Goal: Find specific page/section: Find specific page/section

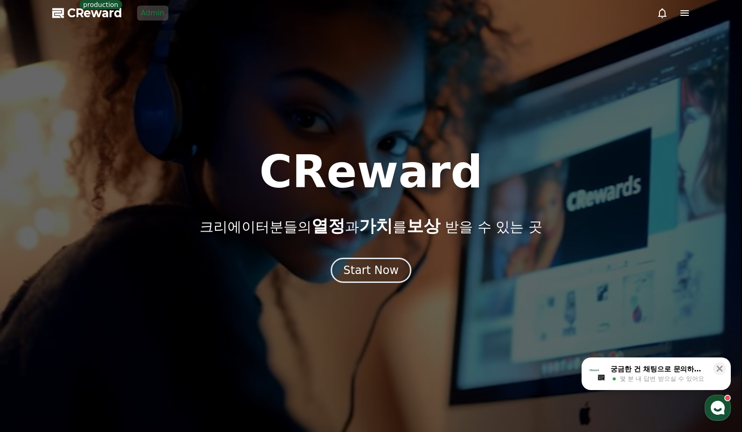
click at [185, 60] on div at bounding box center [371, 216] width 742 height 432
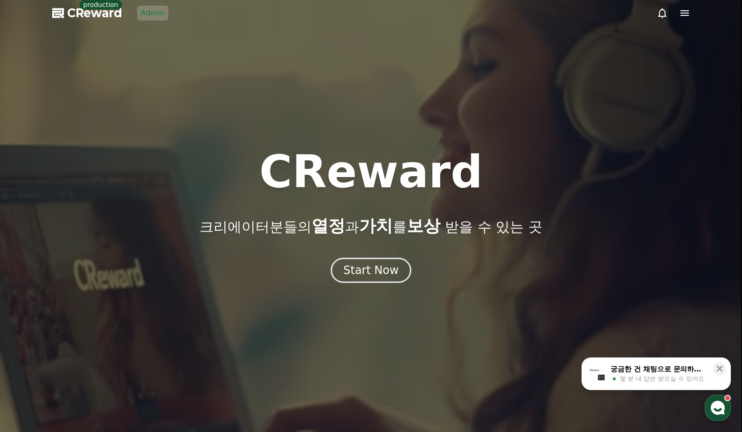
click at [157, 18] on link "Admin" at bounding box center [152, 13] width 31 height 15
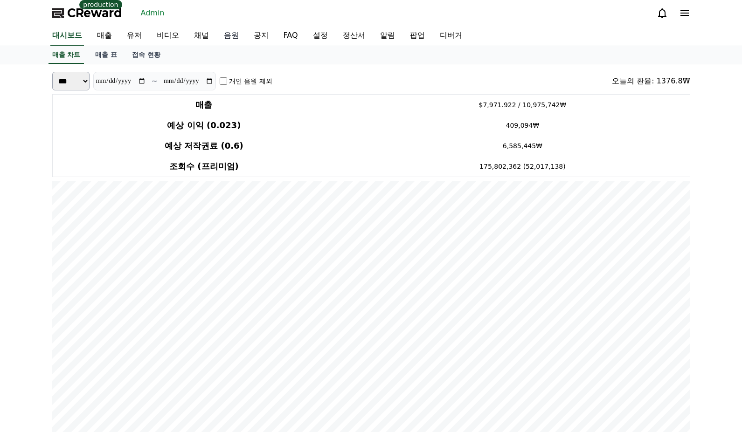
click at [216, 39] on link "음원" at bounding box center [231, 36] width 30 height 20
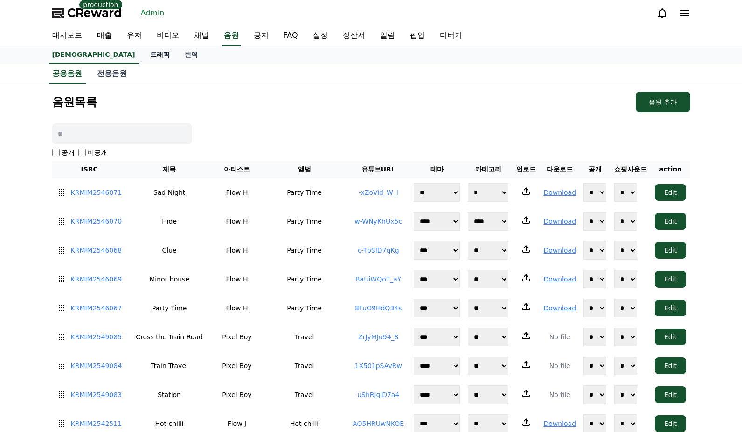
click at [143, 57] on link "트래픽" at bounding box center [160, 55] width 34 height 18
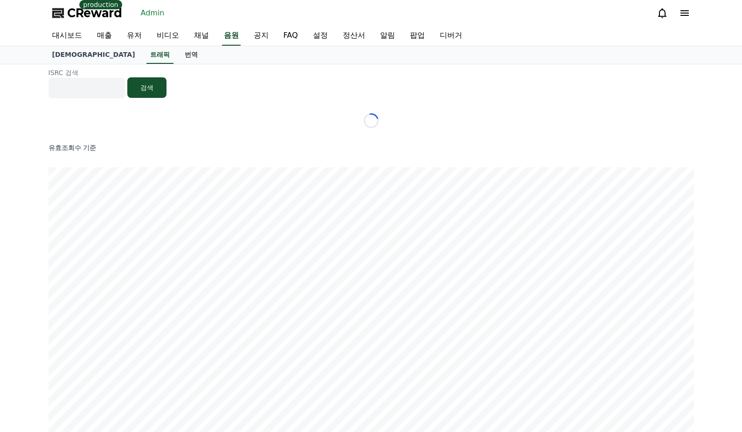
click at [258, 90] on div "ISRC 검색 검색" at bounding box center [370, 83] width 645 height 30
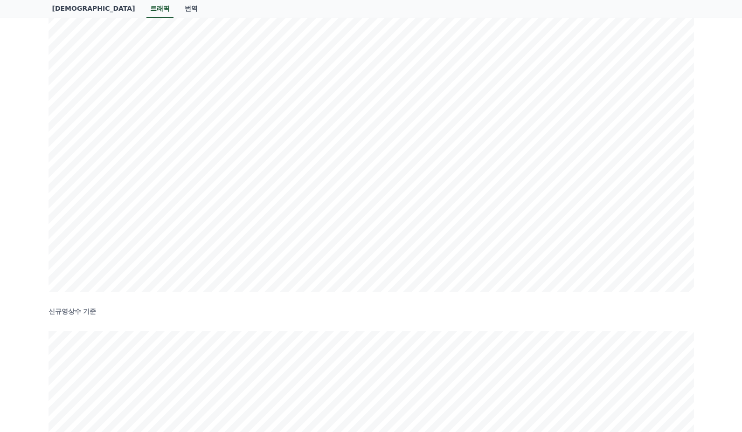
click at [704, 185] on div "ISRC 검색 검색 유효조회수 기준 신규영상수 기준" at bounding box center [371, 276] width 742 height 761
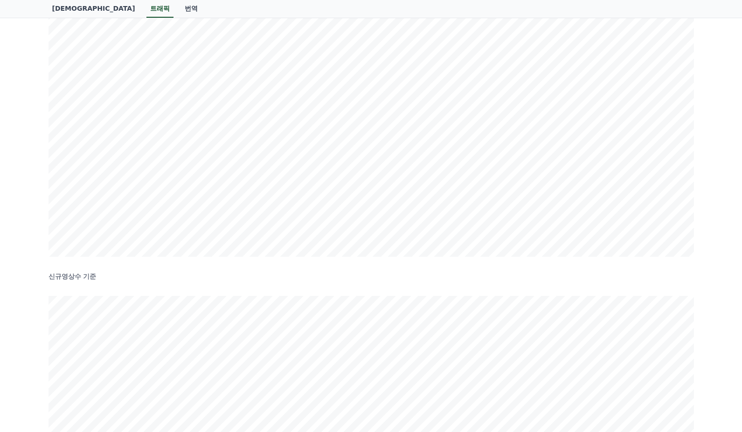
click at [35, 250] on div "ISRC 검색 검색 유효조회수 기준 신규영상수 기준" at bounding box center [371, 241] width 742 height 761
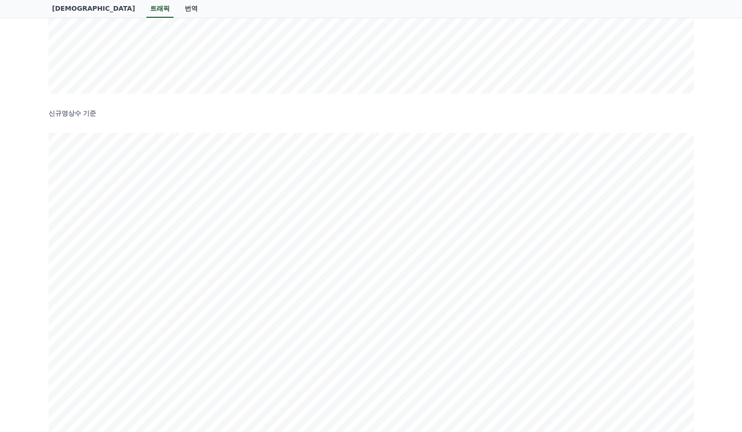
click at [719, 221] on div "ISRC 검색 검색 유효조회수 기준 신규영상수 기준" at bounding box center [371, 78] width 742 height 761
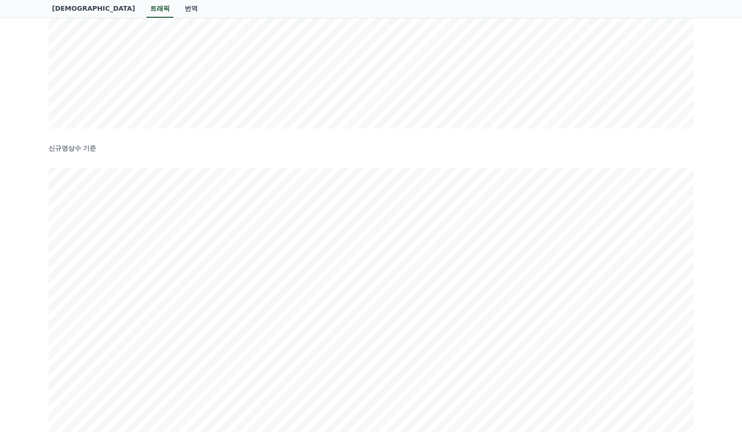
scroll to position [528, 0]
